Goal: Communication & Community: Participate in discussion

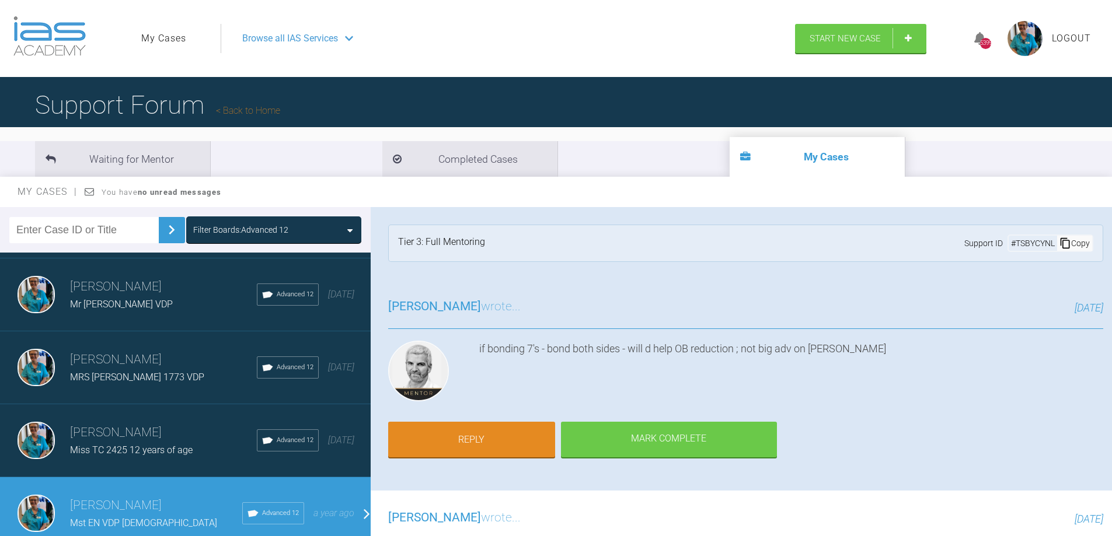
click at [285, 37] on span "Browse all IAS Services" at bounding box center [290, 38] width 96 height 15
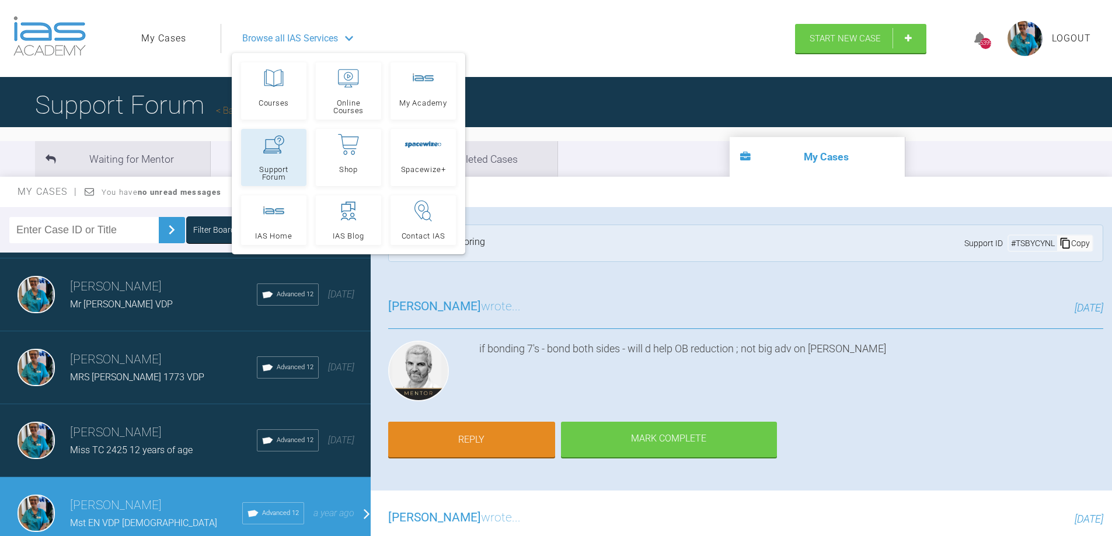
click at [271, 164] on link "Support Forum" at bounding box center [273, 157] width 65 height 57
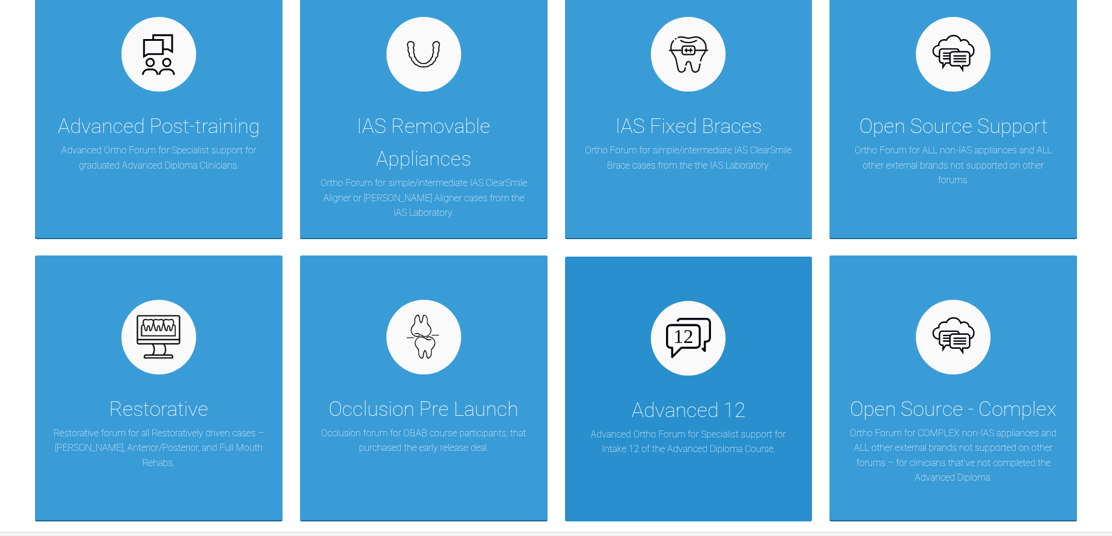
click at [660, 397] on div "Advanced 12" at bounding box center [689, 411] width 114 height 33
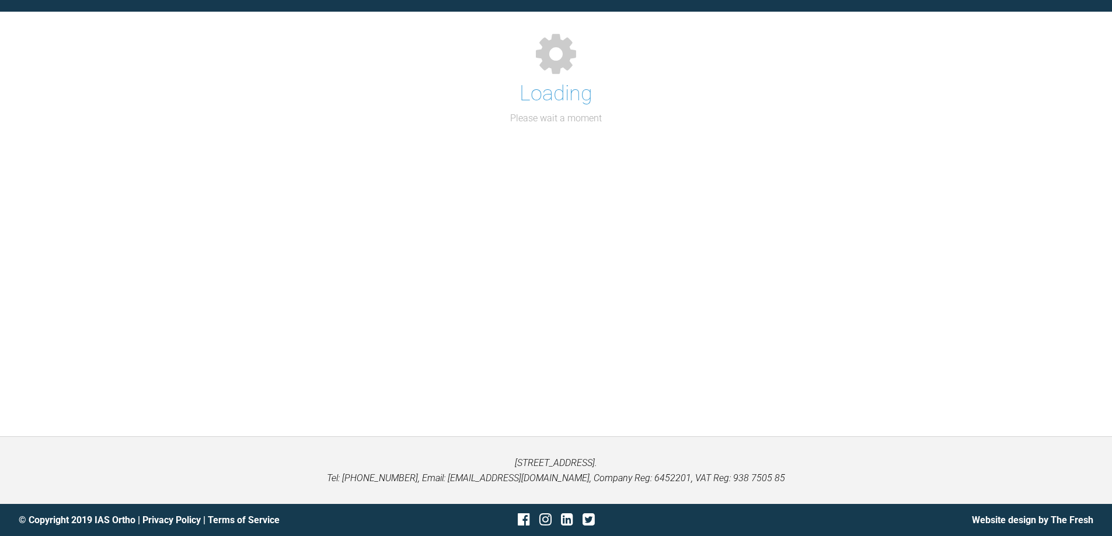
click at [660, 397] on div "Support Forum Back to Home Go to case Loading Please wait a moment" at bounding box center [556, 196] width 1112 height 481
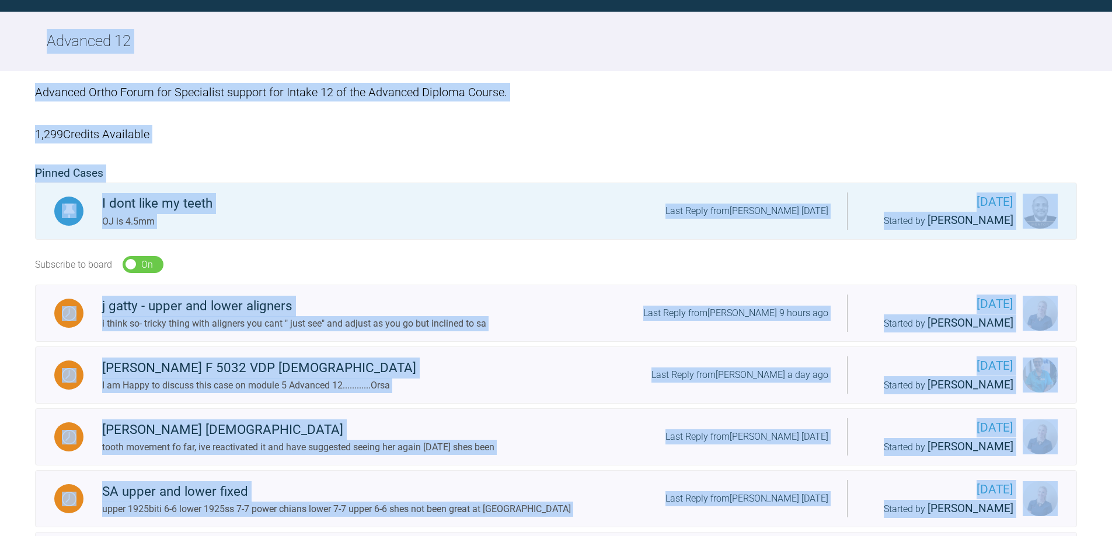
scroll to position [292, 0]
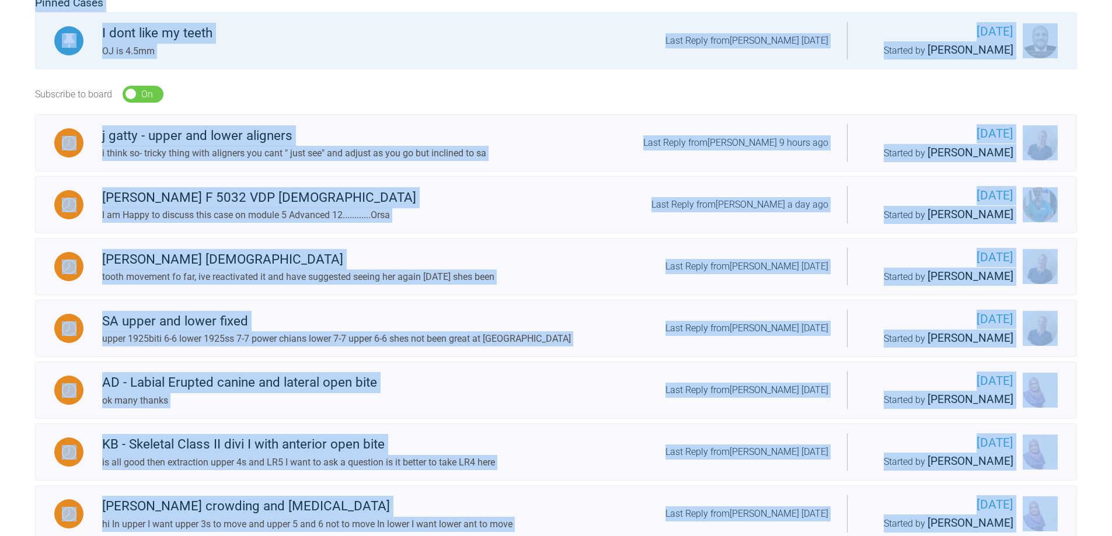
click at [484, 104] on div "Subscribe to board On Off" at bounding box center [556, 94] width 1042 height 41
